Goal: Transaction & Acquisition: Purchase product/service

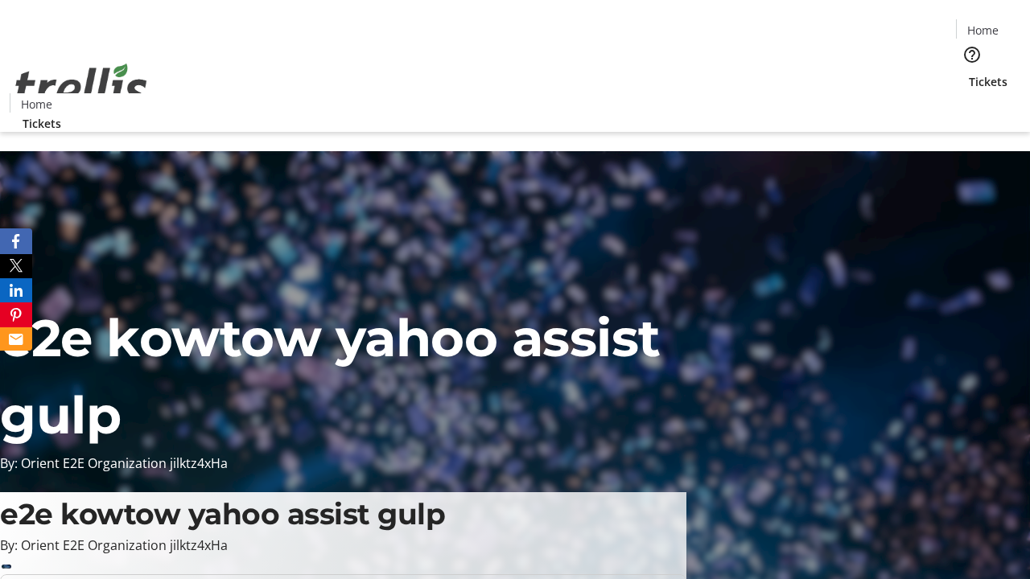
click at [968, 73] on span "Tickets" at bounding box center [987, 81] width 39 height 17
